Goal: Transaction & Acquisition: Purchase product/service

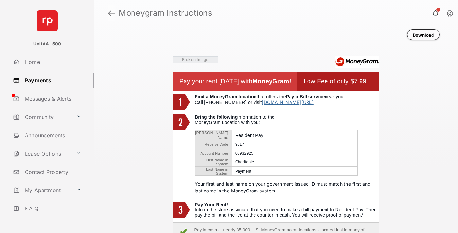
click at [111, 13] on link at bounding box center [111, 13] width 7 height 16
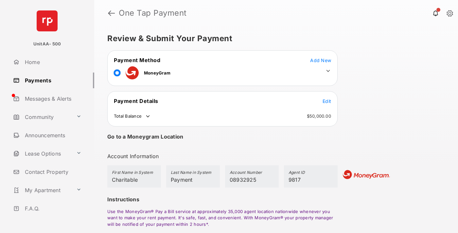
click at [326, 101] on span "Edit" at bounding box center [326, 101] width 8 height 6
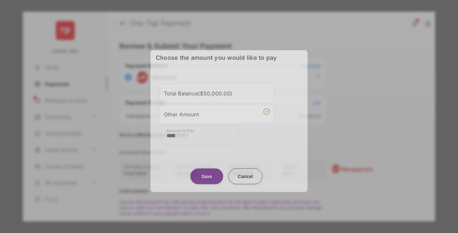
type input "****"
click at [207, 176] on button "Save" at bounding box center [206, 176] width 33 height 16
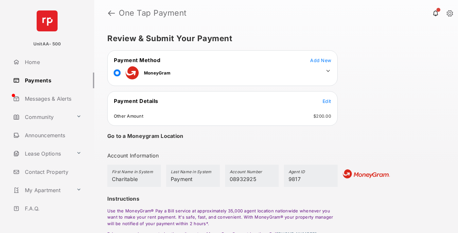
click at [328, 71] on icon at bounding box center [328, 71] width 6 height 6
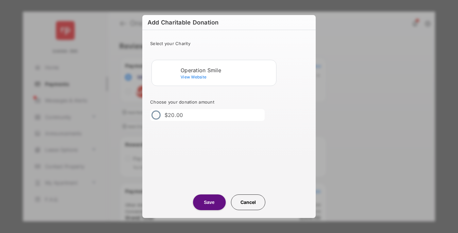
click at [227, 70] on div "Operation Smile" at bounding box center [226, 70] width 93 height 6
click at [209, 202] on button "Save" at bounding box center [209, 202] width 33 height 16
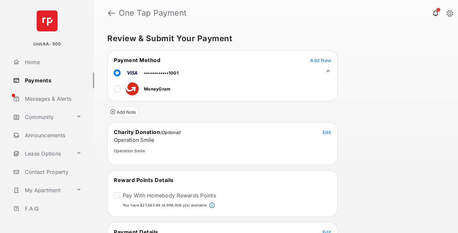
click at [326, 231] on span "Edit" at bounding box center [326, 232] width 8 height 6
